Goal: Task Accomplishment & Management: Complete application form

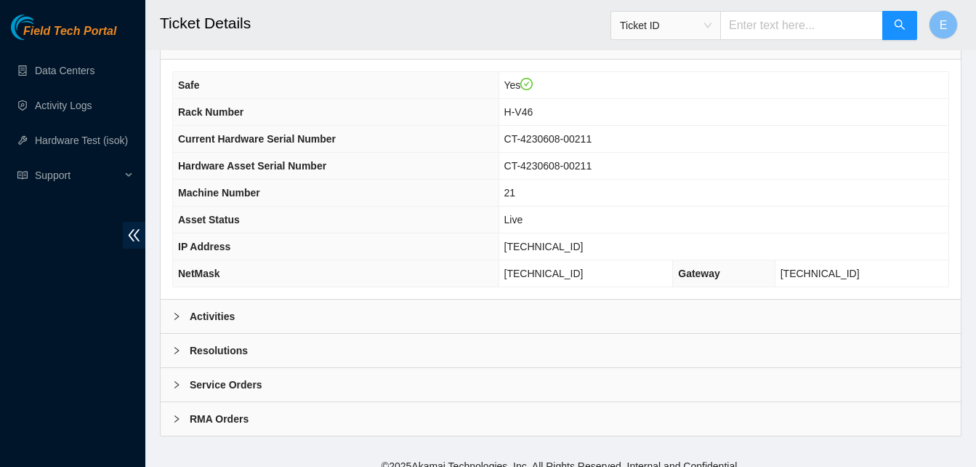
scroll to position [520, 0]
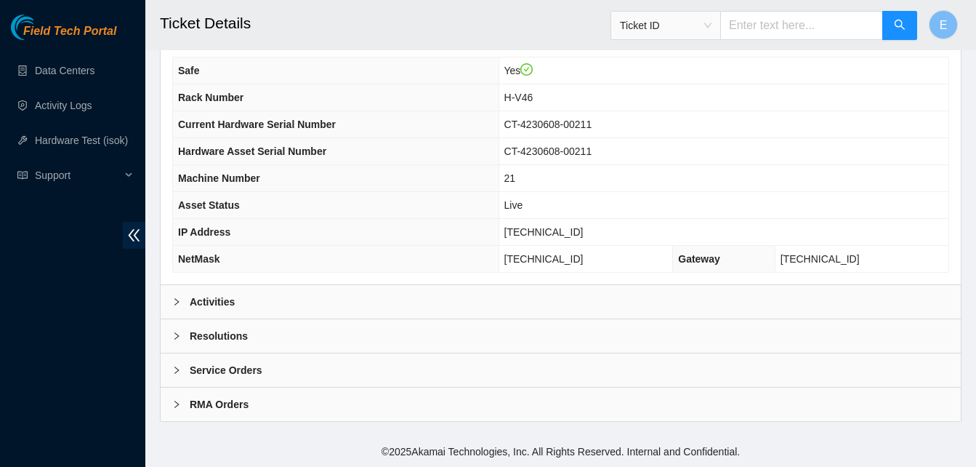
click at [228, 305] on b "Activities" at bounding box center [212, 302] width 45 height 16
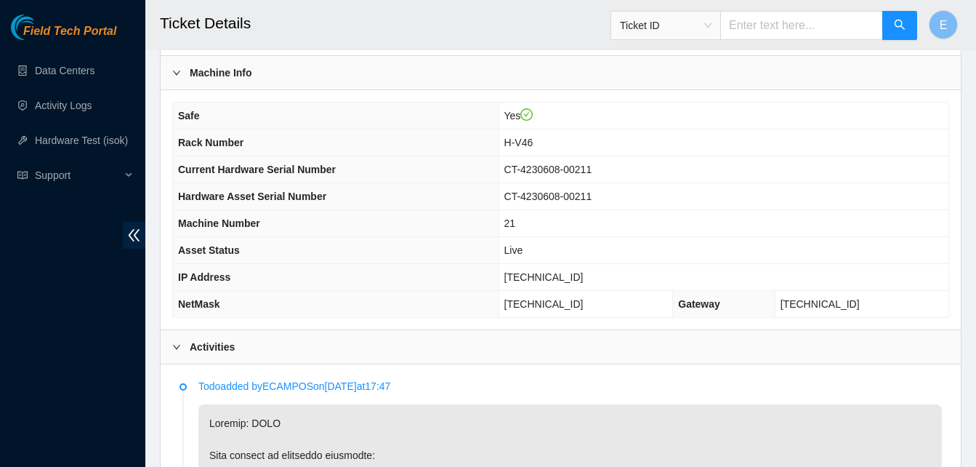
scroll to position [474, 0]
drag, startPoint x: 529, startPoint y: 275, endPoint x: 589, endPoint y: 278, distance: 60.4
click at [589, 278] on td "23.48.100.38" at bounding box center [723, 278] width 450 height 27
copy span "23.48.100.38"
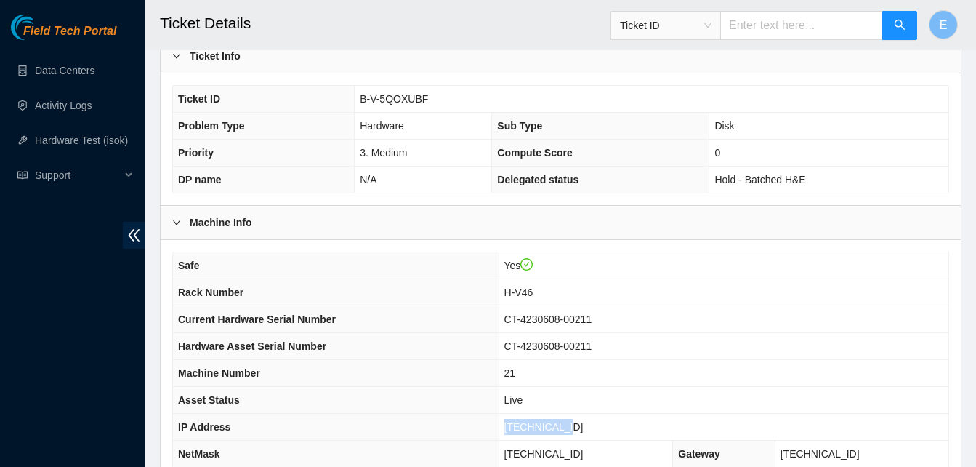
scroll to position [324, 0]
click at [383, 223] on div "Machine Info" at bounding box center [561, 222] width 800 height 33
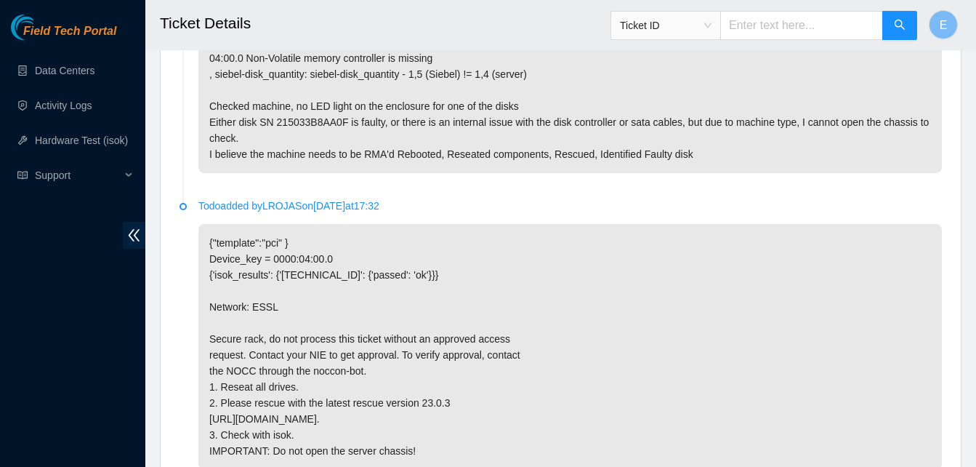
scroll to position [3752, 0]
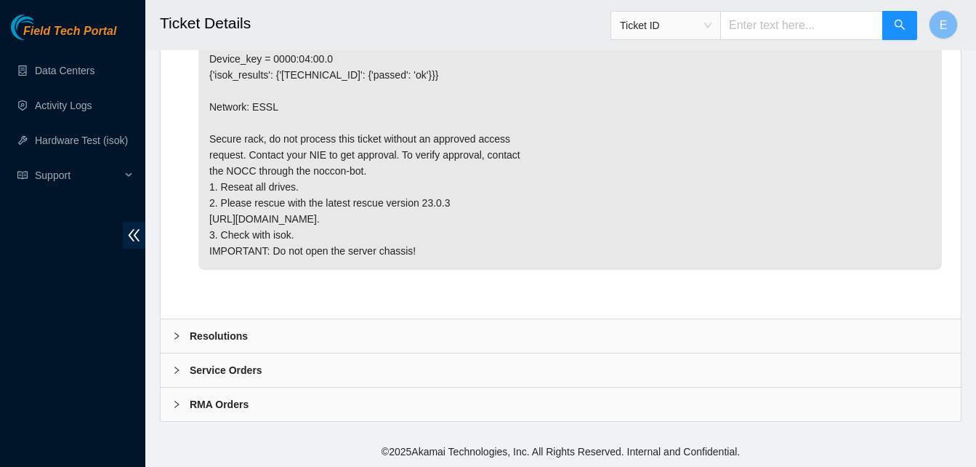
click at [237, 334] on b "Resolutions" at bounding box center [219, 336] width 58 height 16
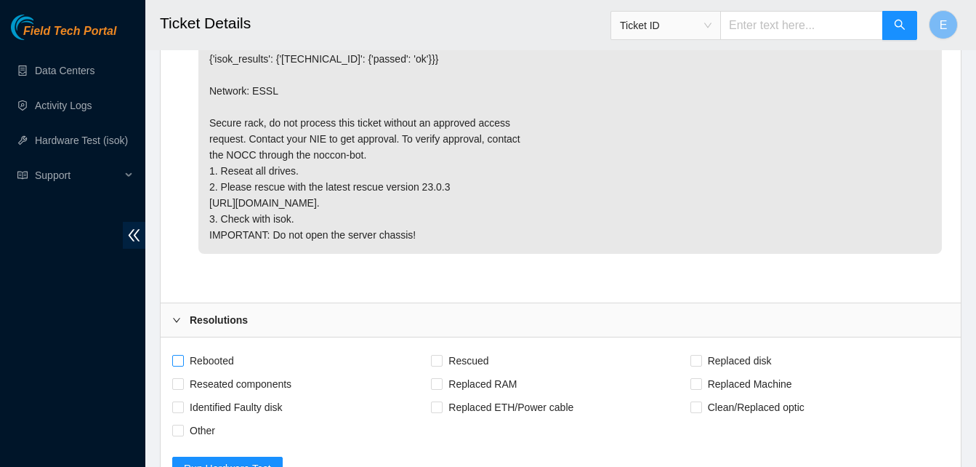
click at [179, 365] on input "Rebooted" at bounding box center [177, 360] width 10 height 10
checkbox input "true"
click at [441, 365] on input "Rescued" at bounding box center [436, 360] width 10 height 10
checkbox input "true"
click at [694, 365] on input "Replaced disk" at bounding box center [695, 360] width 10 height 10
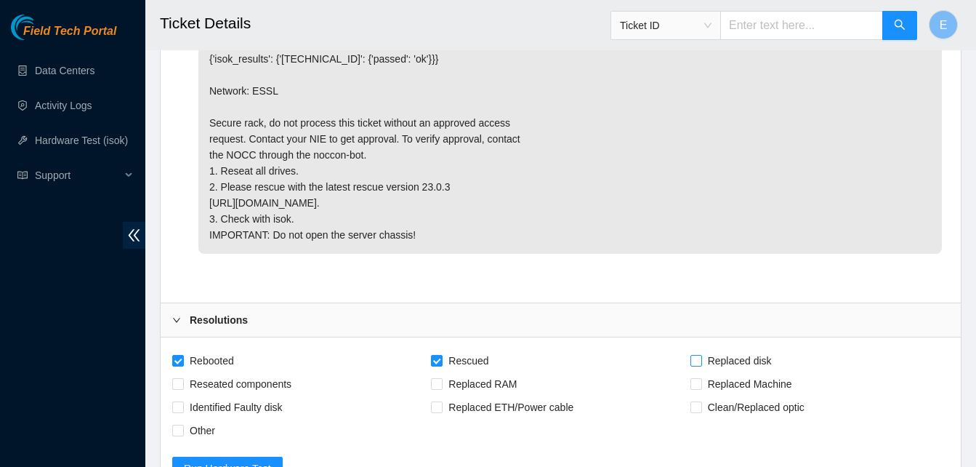
checkbox input "true"
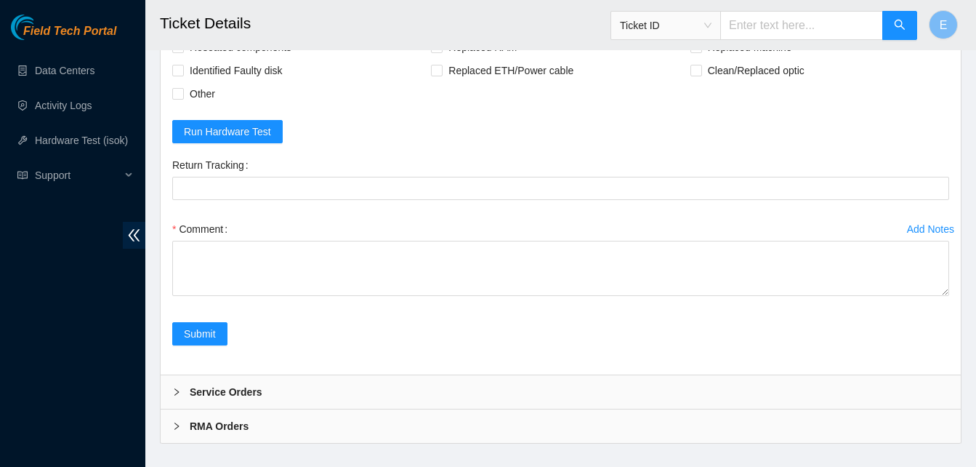
scroll to position [4127, 0]
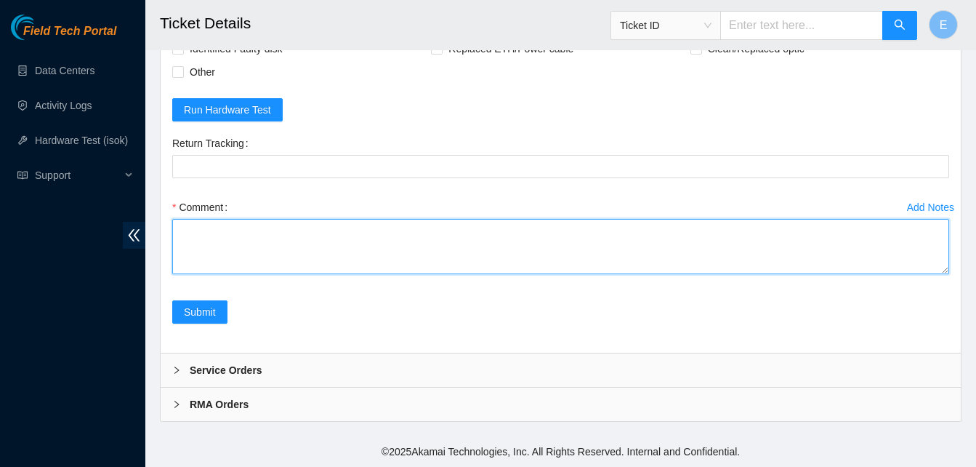
click at [256, 253] on textarea "Comment" at bounding box center [560, 246] width 777 height 55
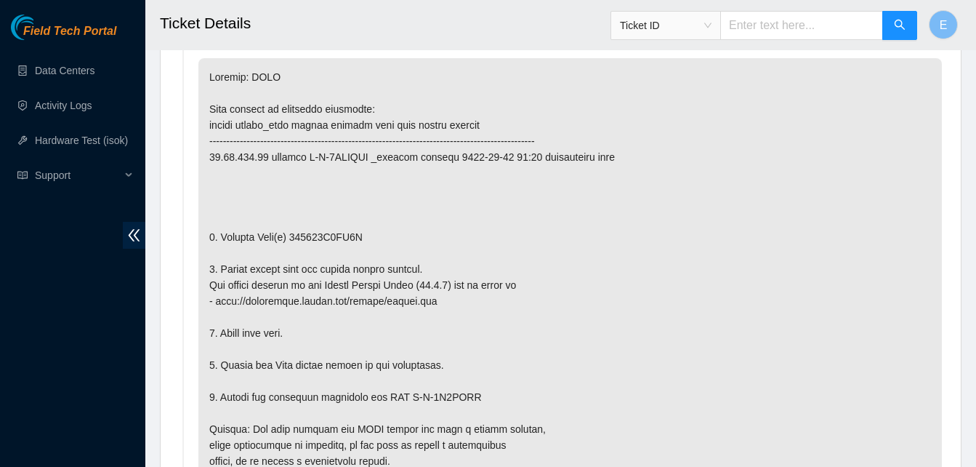
scroll to position [583, 0]
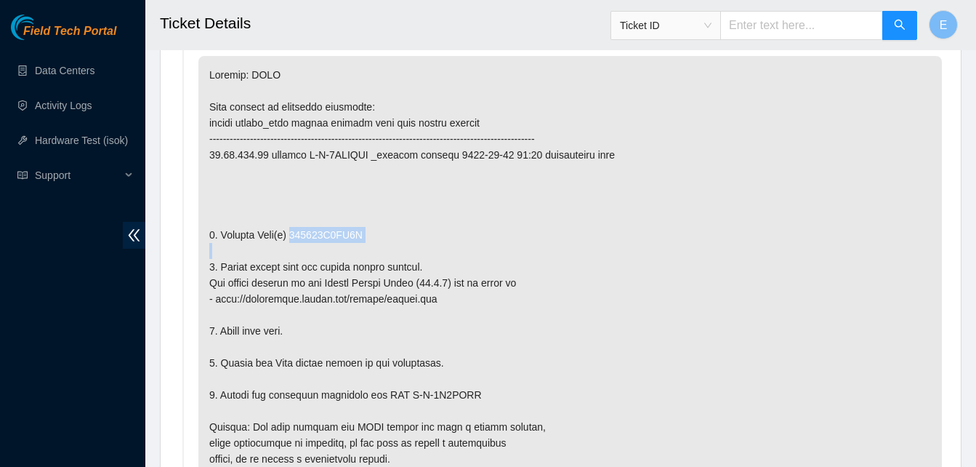
drag, startPoint x: 290, startPoint y: 237, endPoint x: 363, endPoint y: 243, distance: 72.9
copy p "215033B8AA0F"
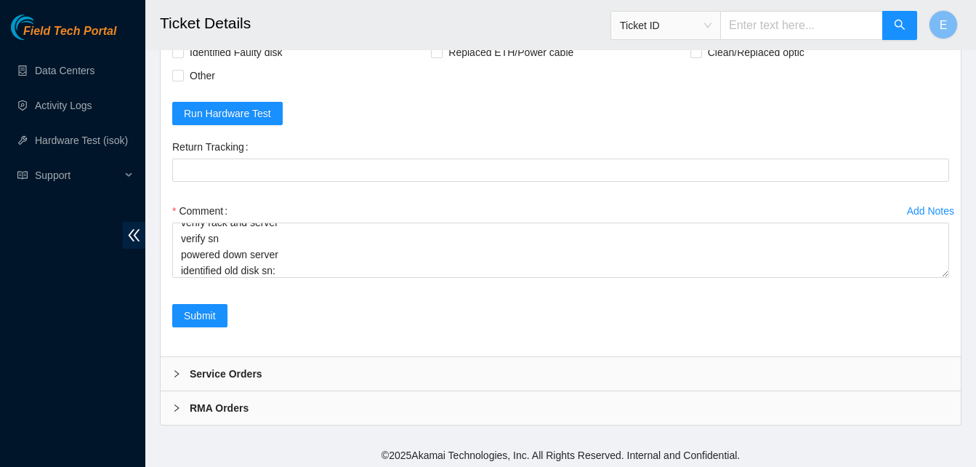
scroll to position [4127, 0]
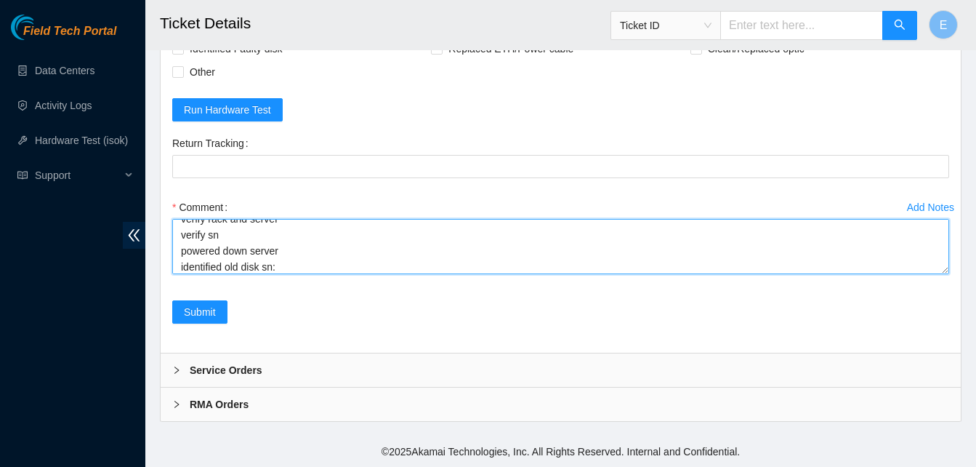
click at [290, 265] on textarea "verify rack and server verify sn powered down server identified old disk sn:" at bounding box center [560, 246] width 777 height 55
paste textarea "215033B8AA0F"
paste textarea "332904 05-09-2025 03:48:55 23.48.100.38 FAILED Result Detail Message Ticket ID …"
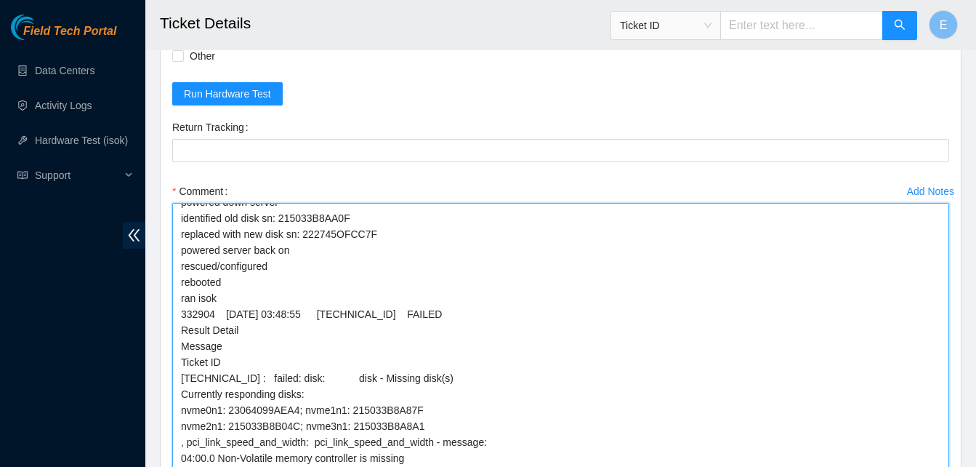
scroll to position [39, 0]
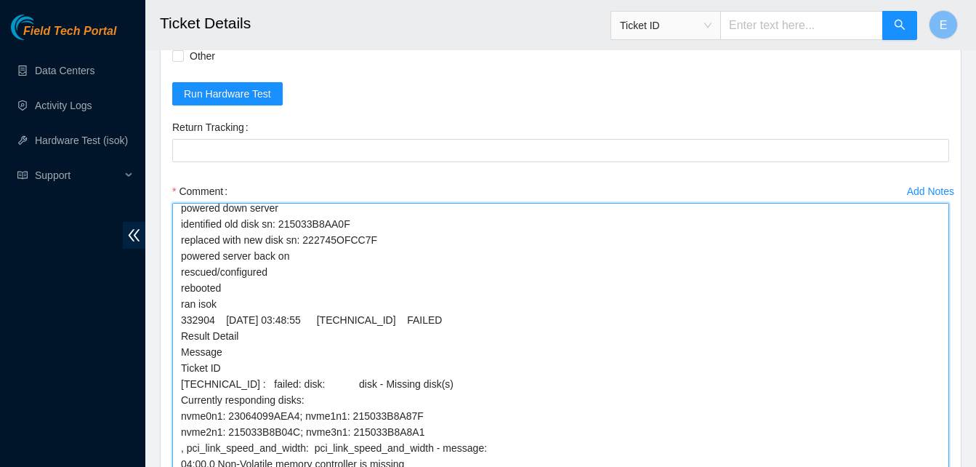
drag, startPoint x: 946, startPoint y: 270, endPoint x: 989, endPoint y: 504, distance: 237.2
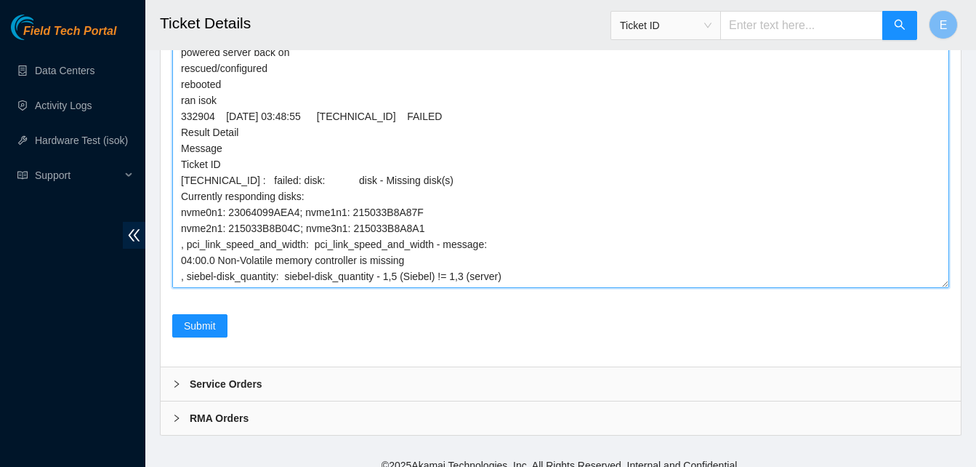
scroll to position [4311, 0]
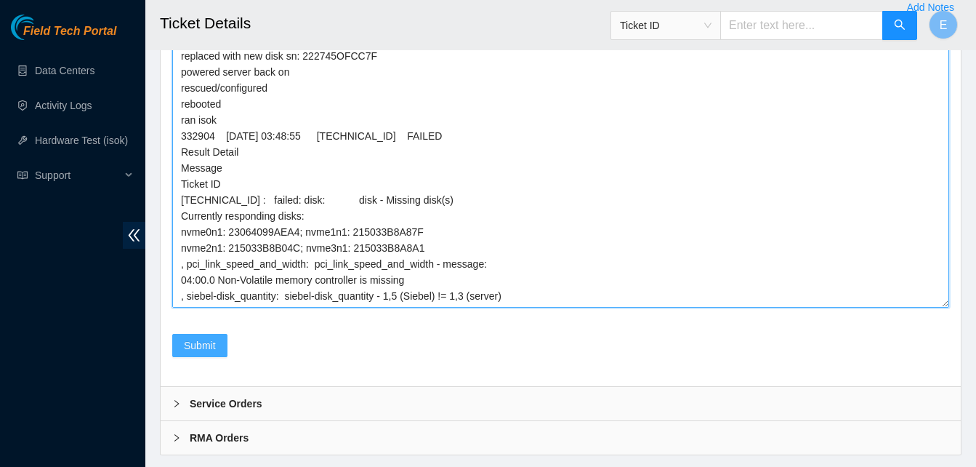
type textarea "verify rack and server verify sn powered down server identified old disk sn: 21…"
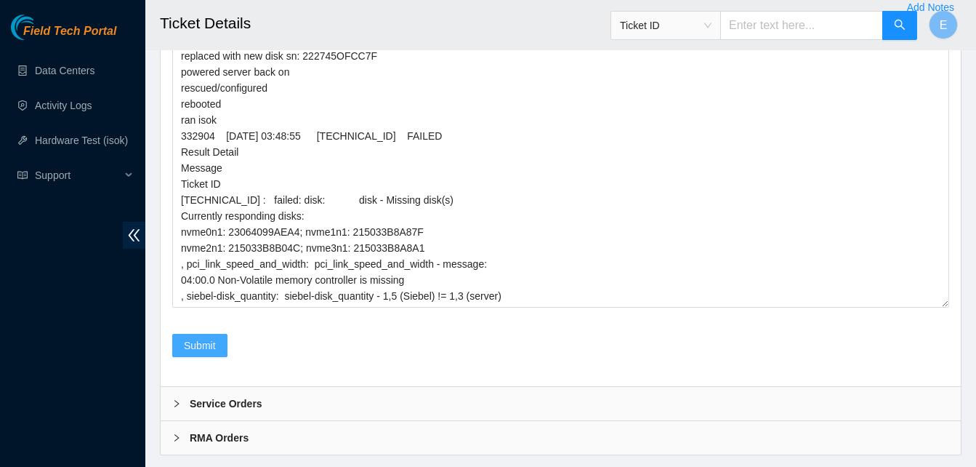
click at [202, 353] on span "Submit" at bounding box center [200, 345] width 32 height 16
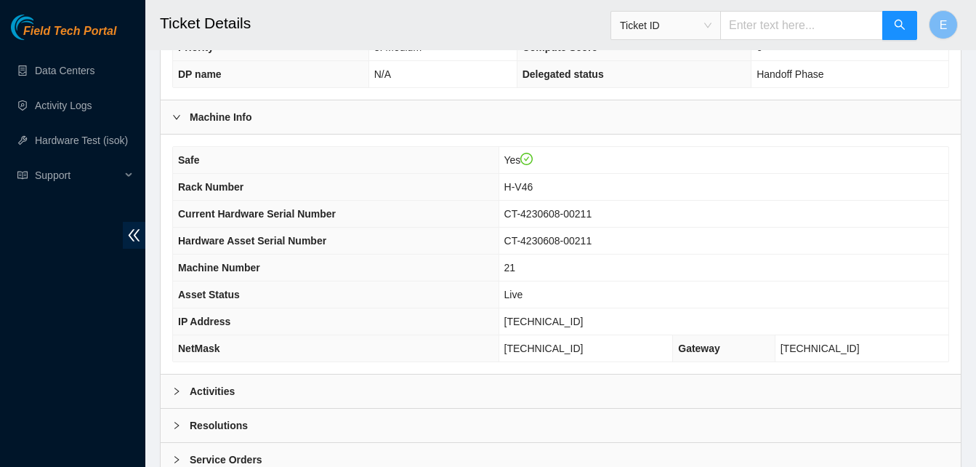
scroll to position [520, 0]
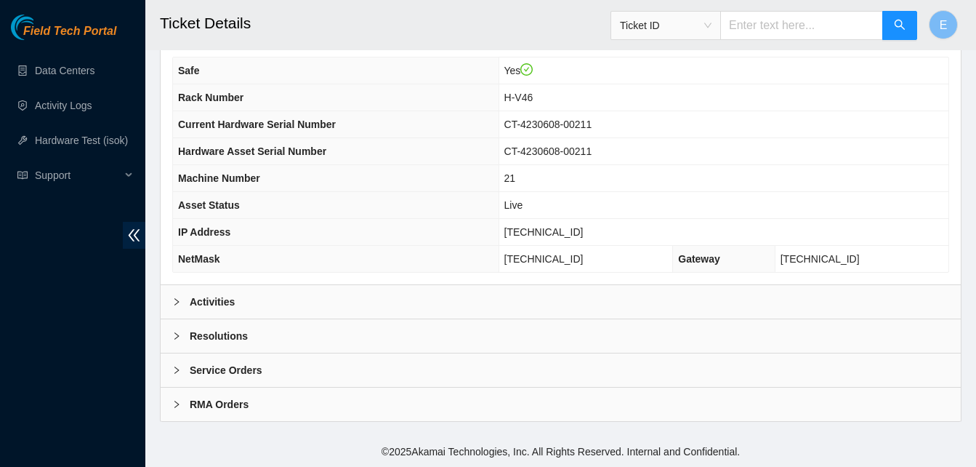
click at [222, 302] on b "Activities" at bounding box center [212, 302] width 45 height 16
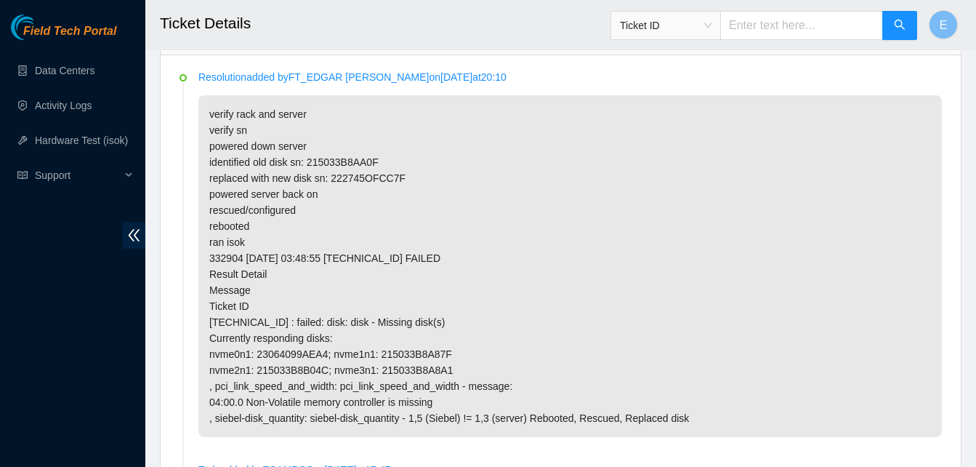
scroll to position [784, 0]
